Goal: Information Seeking & Learning: Learn about a topic

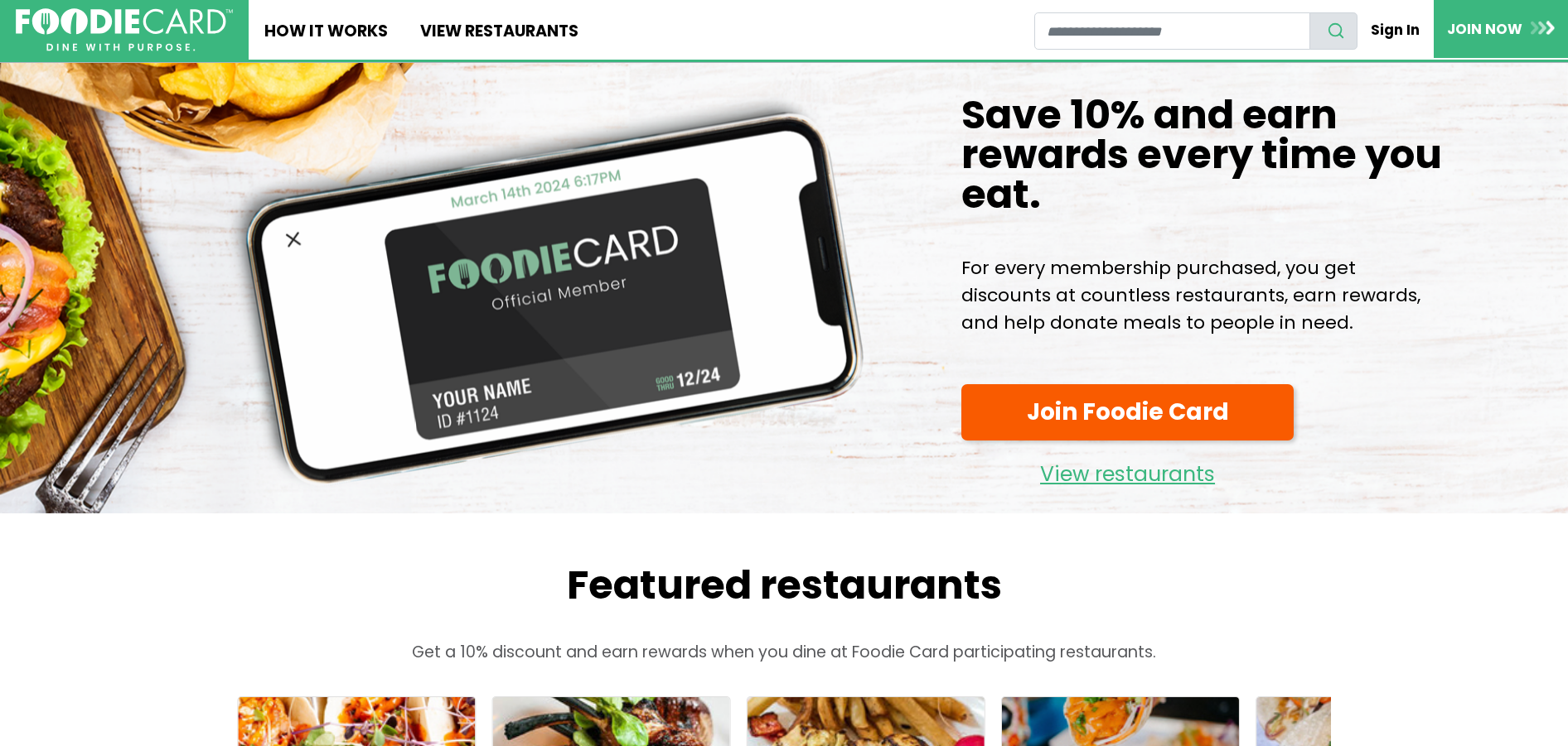
scroll to position [73, 0]
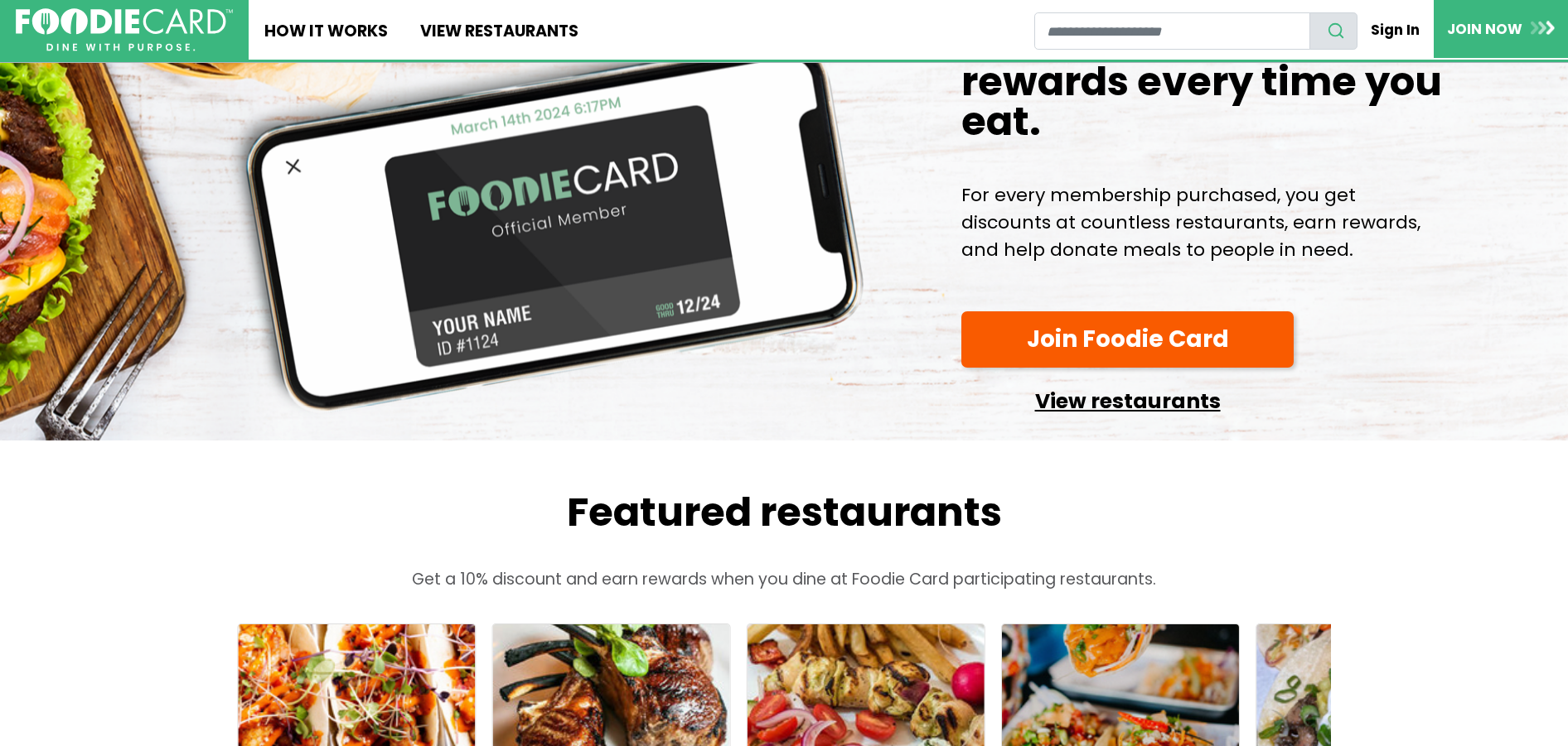
click at [1121, 406] on link "View restaurants" at bounding box center [1128, 397] width 333 height 42
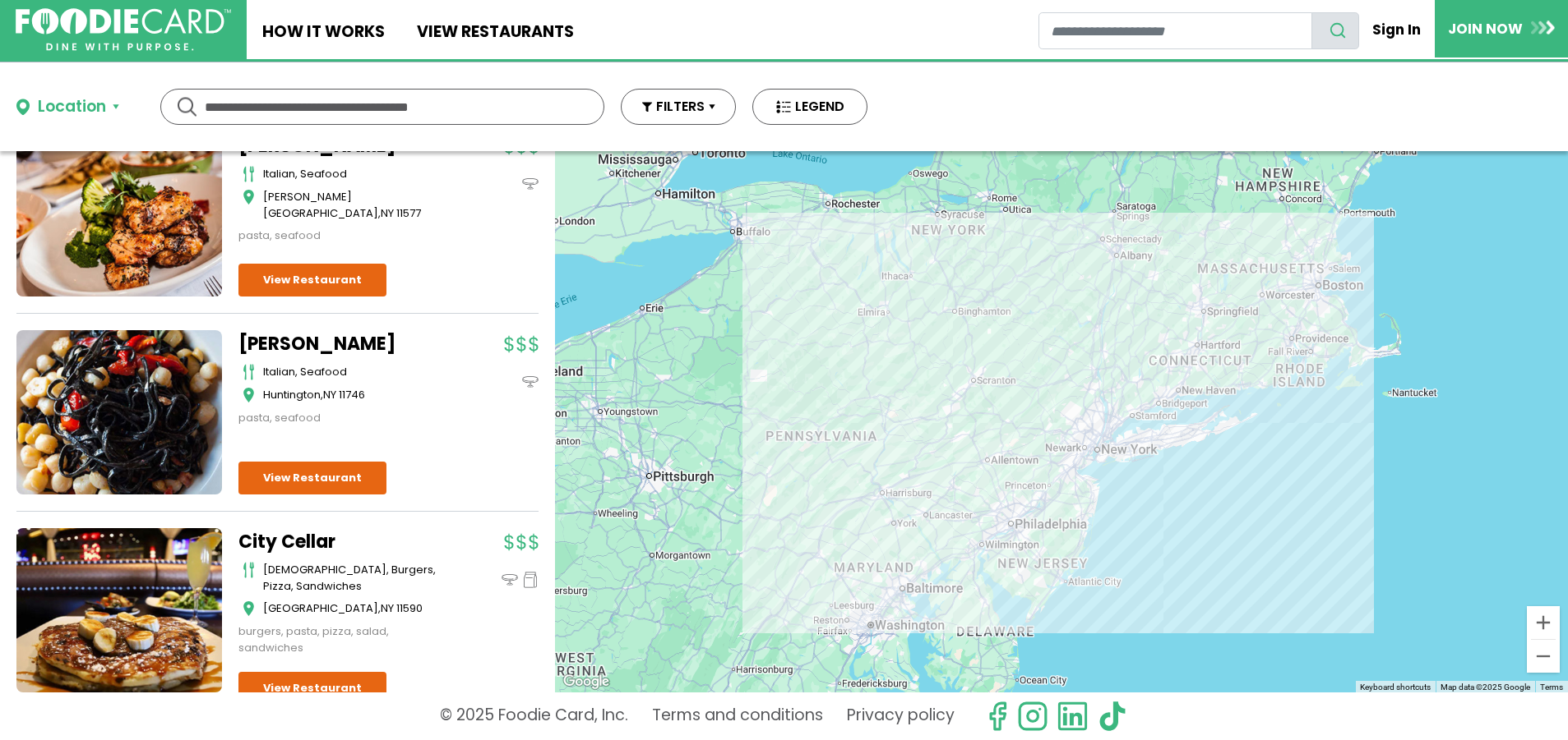
scroll to position [3178, 0]
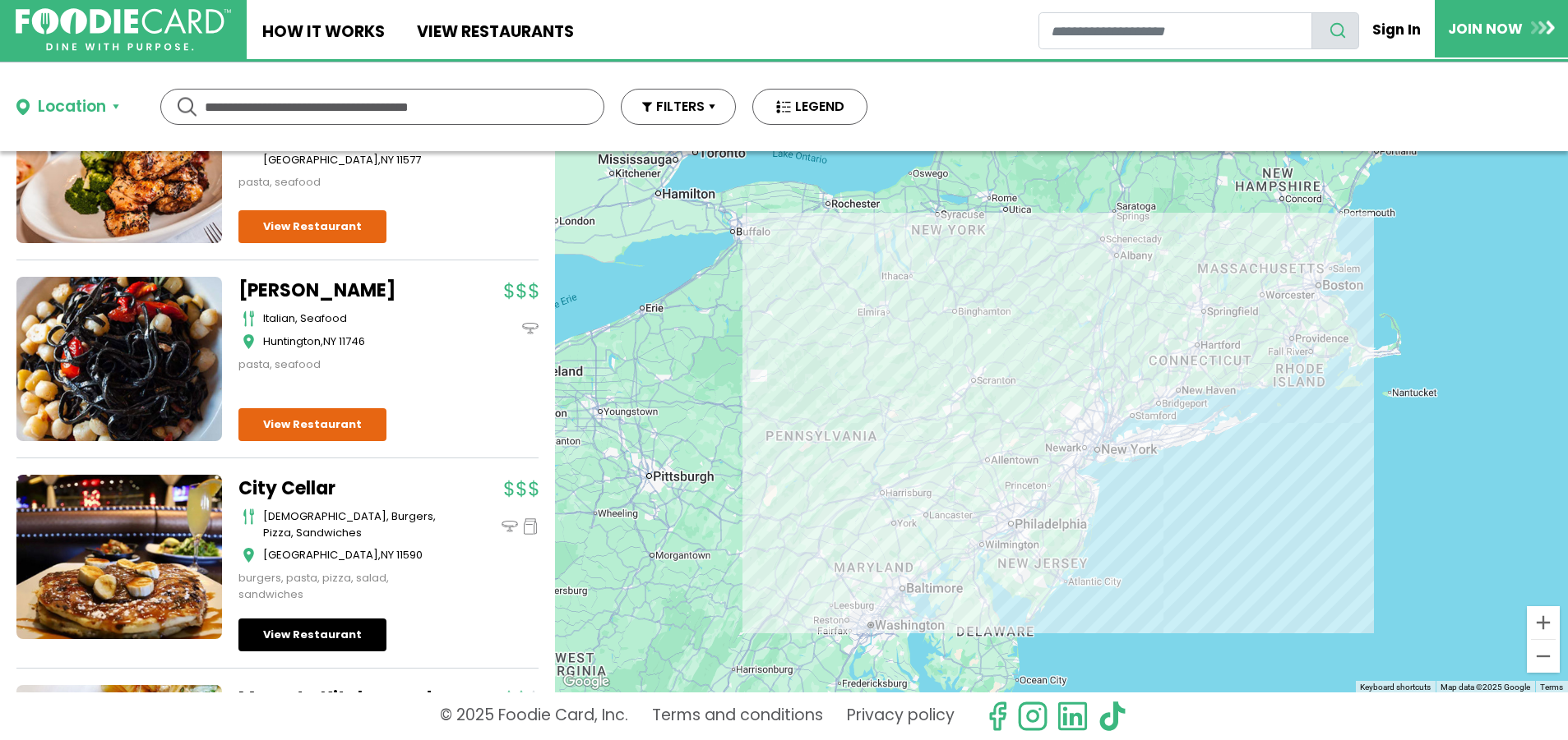
click at [324, 652] on link "View Restaurant" at bounding box center [312, 634] width 148 height 33
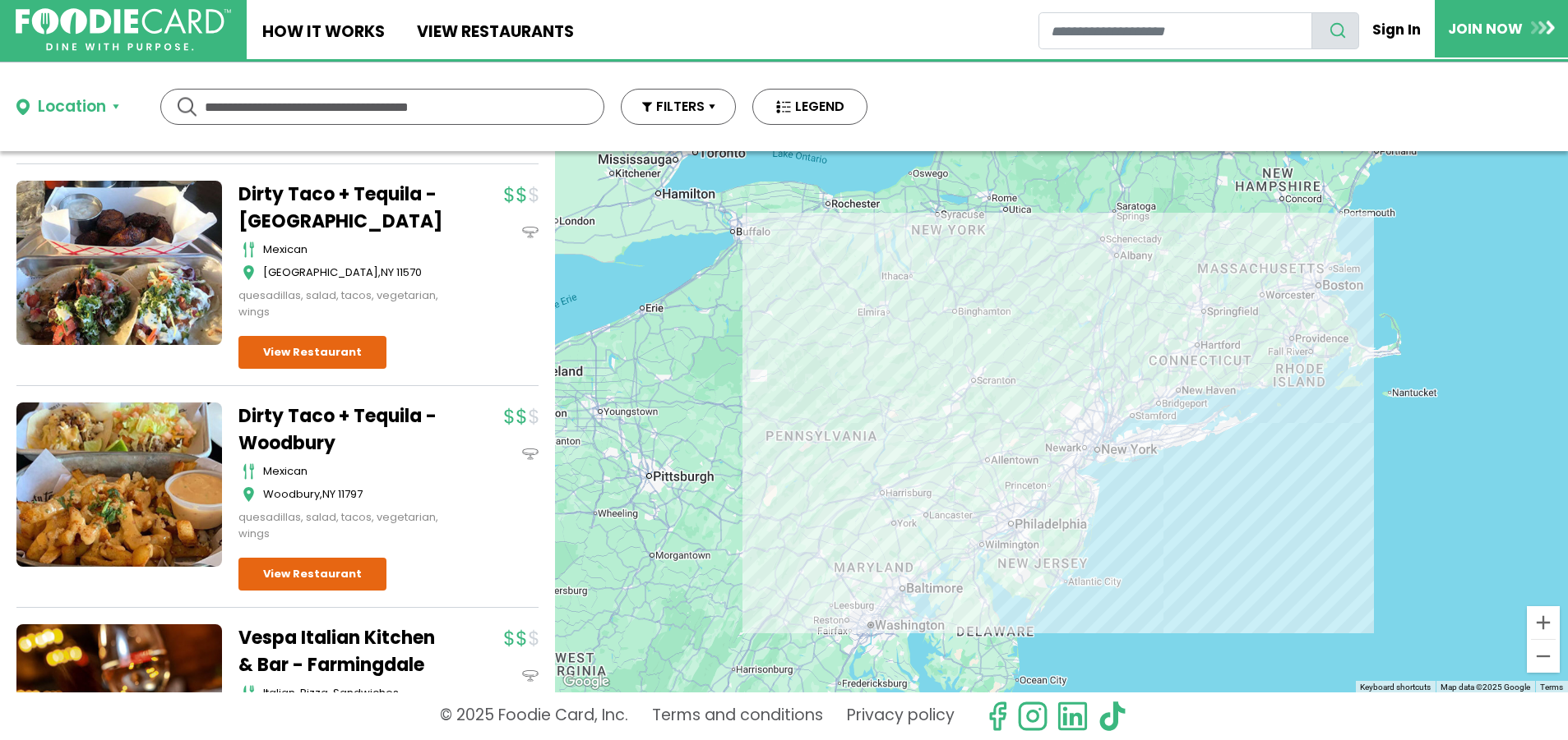
scroll to position [0, 0]
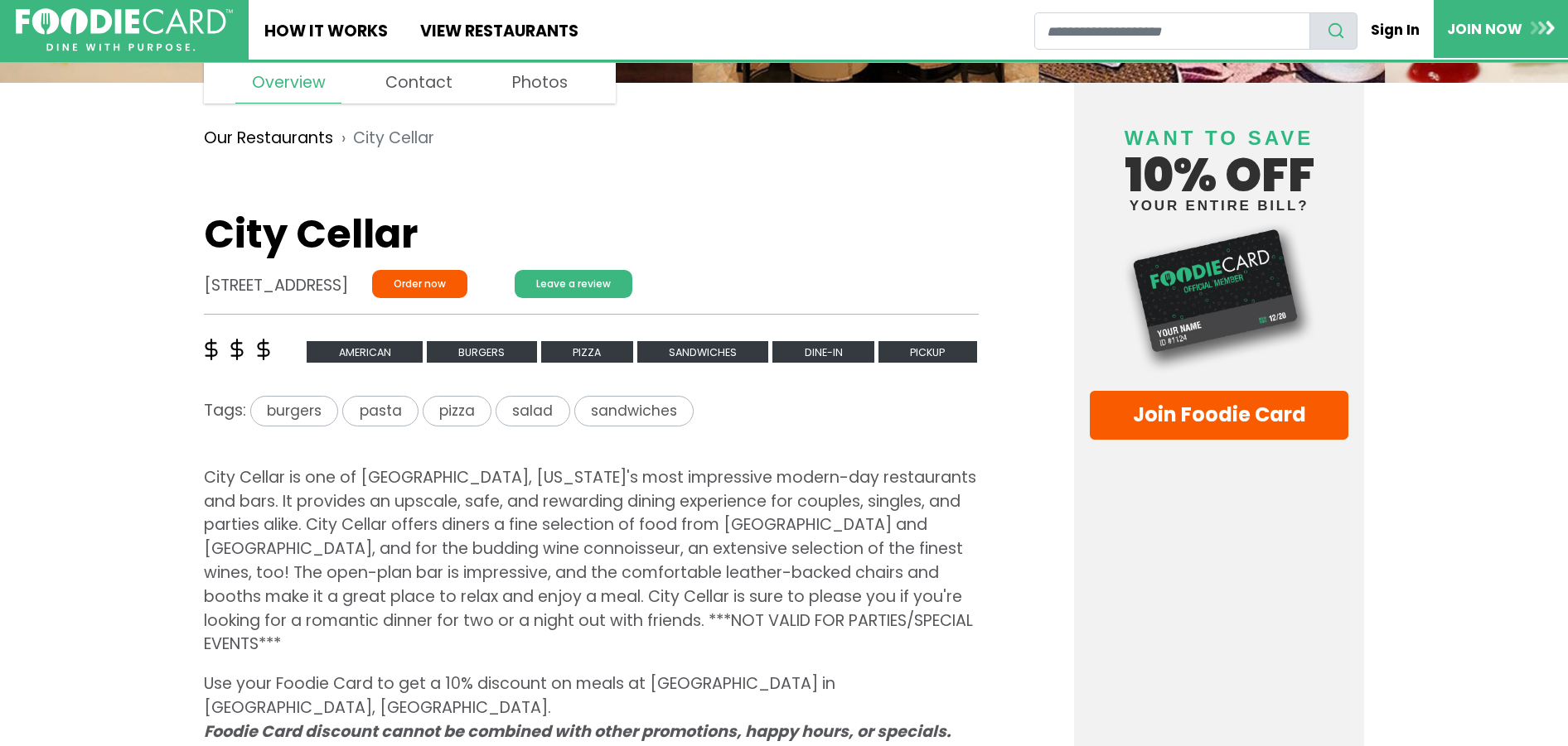
scroll to position [341, 0]
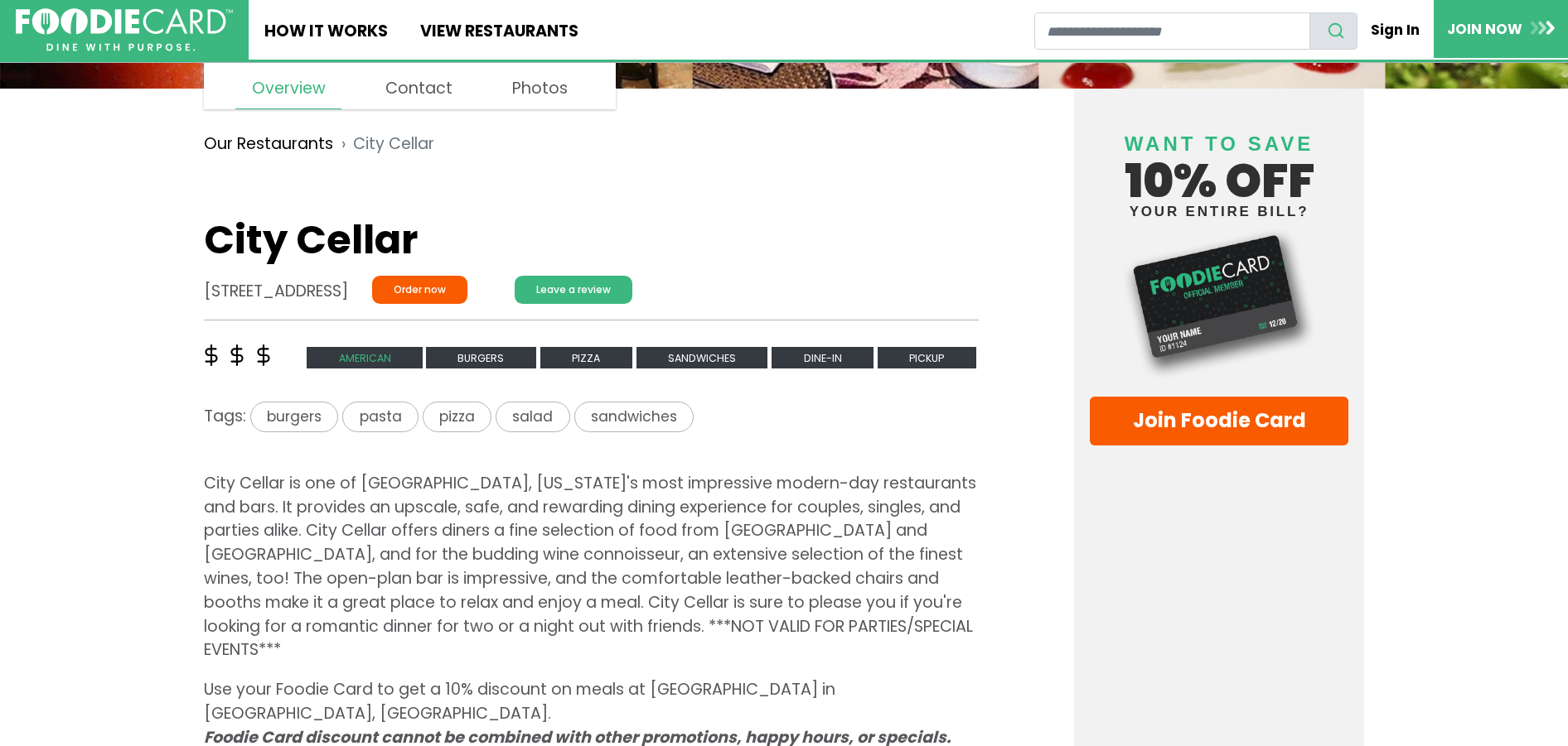
click at [362, 360] on span "american" at bounding box center [365, 359] width 116 height 22
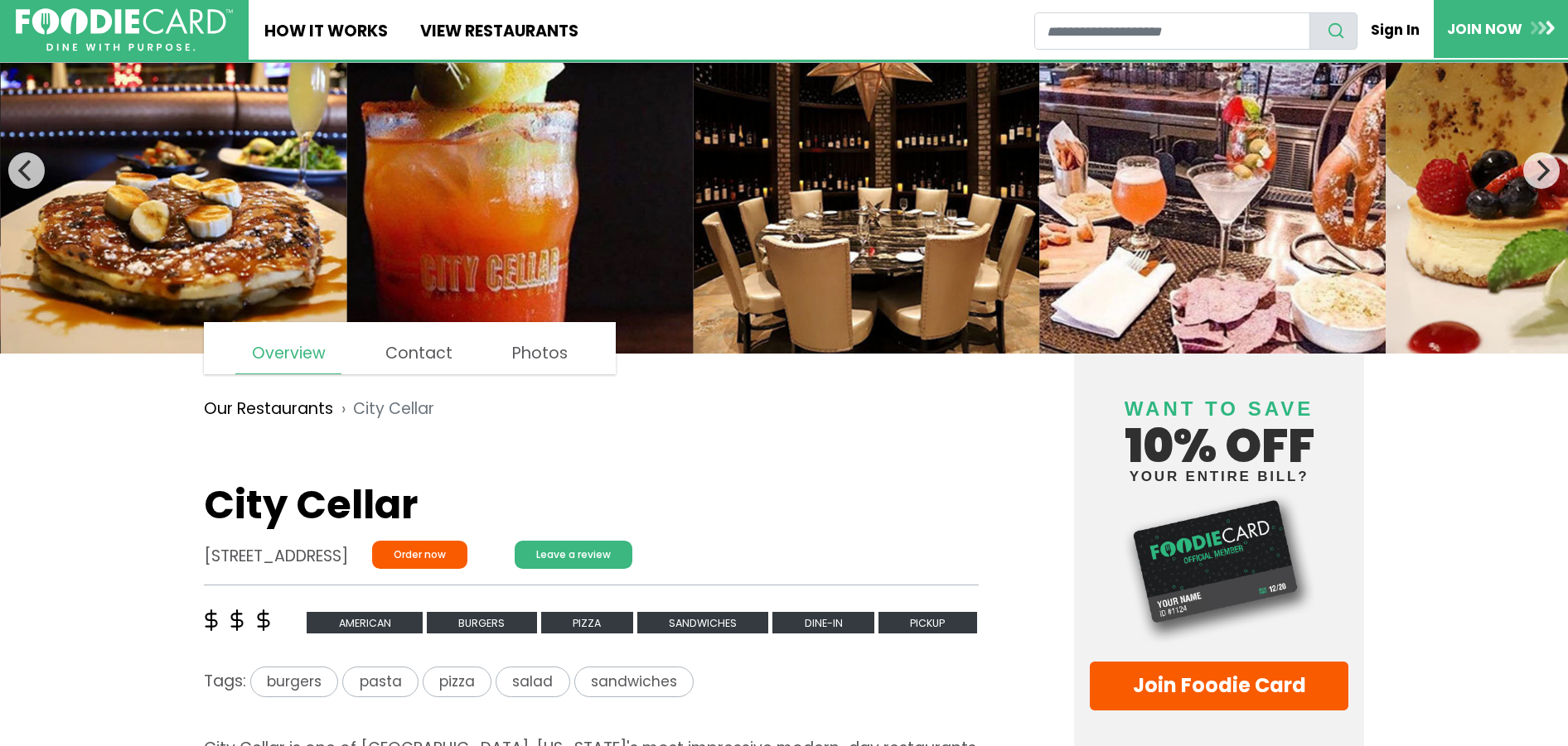
scroll to position [37, 0]
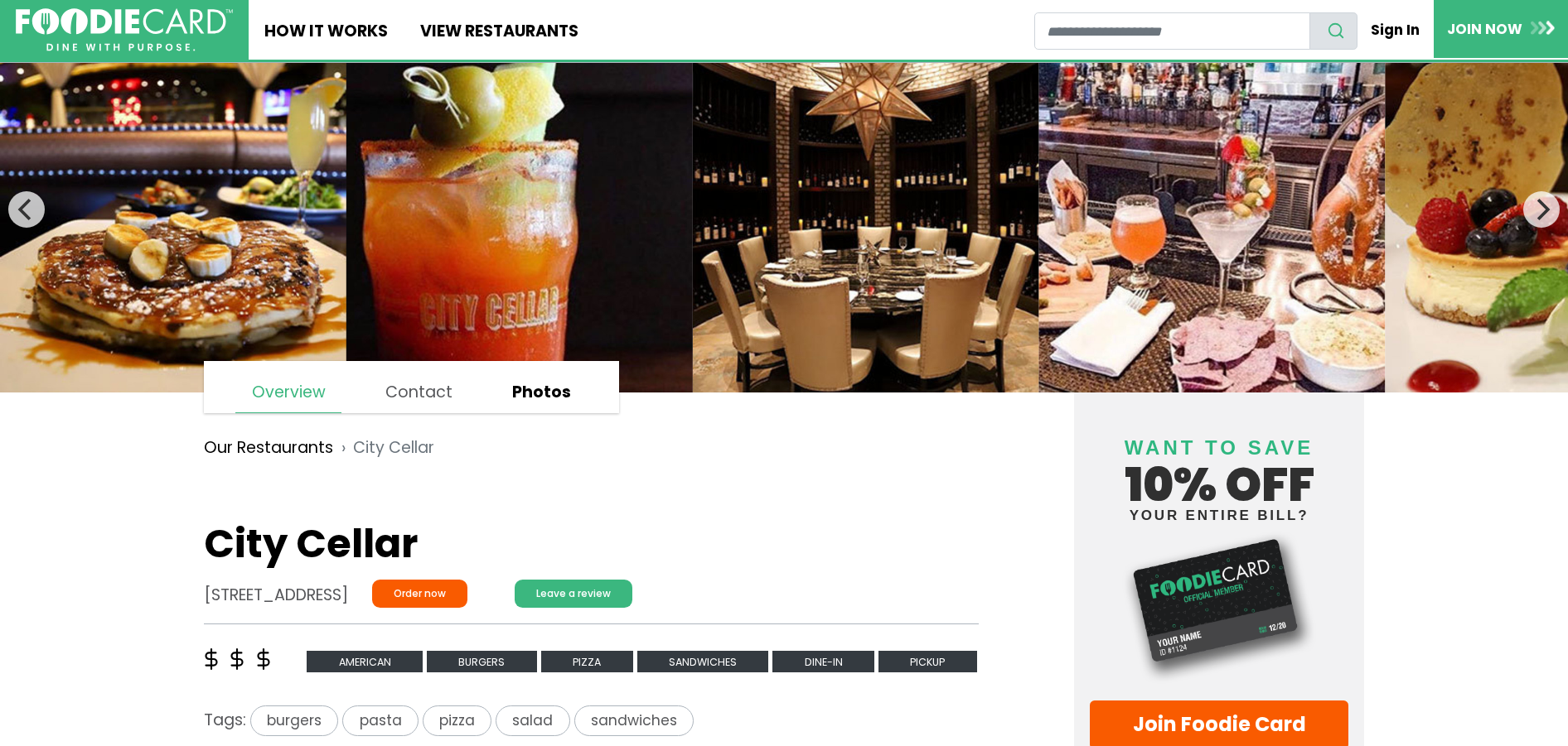
click at [524, 385] on link "Photos" at bounding box center [541, 392] width 91 height 40
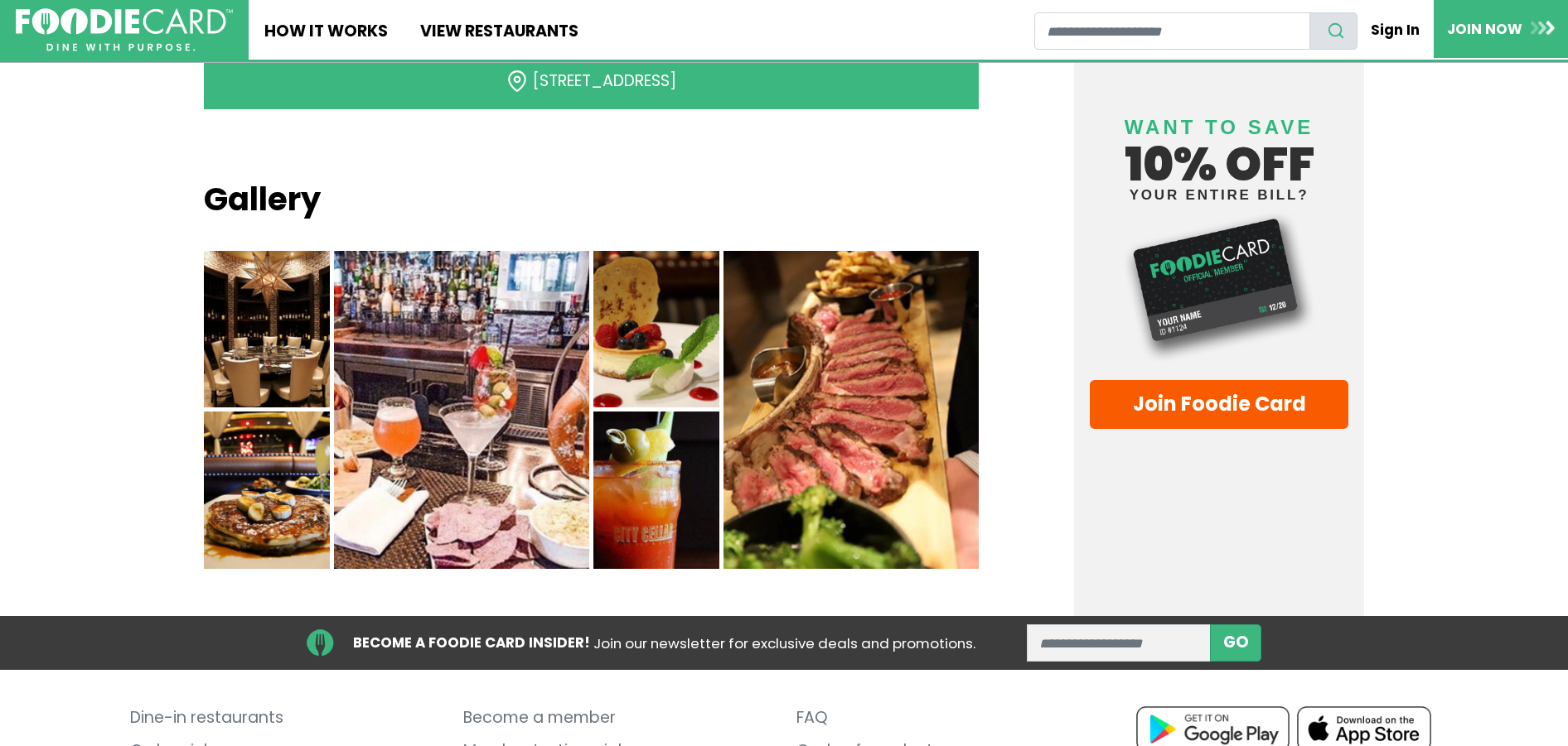
scroll to position [1517, 0]
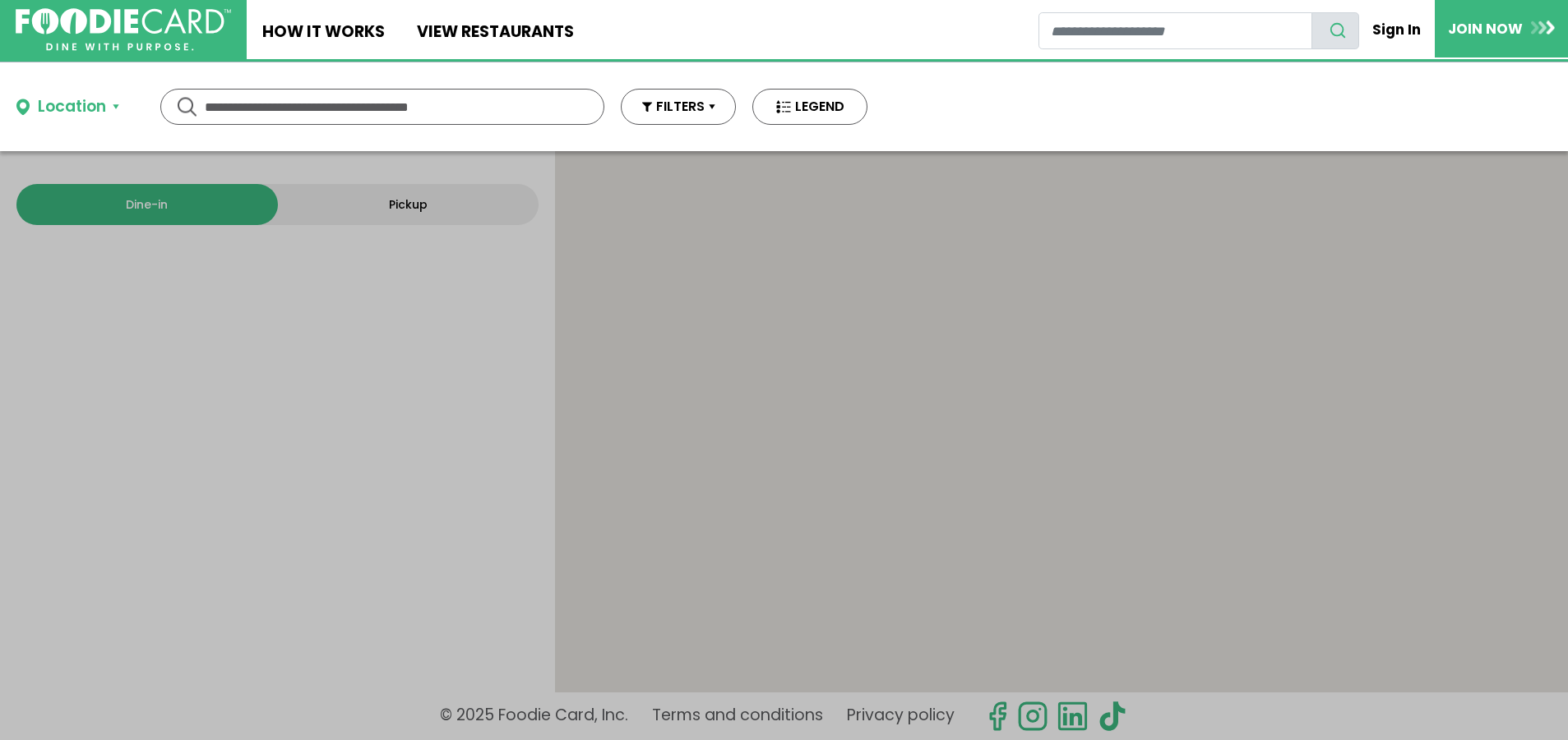
type input "********"
